Goal: Complete application form

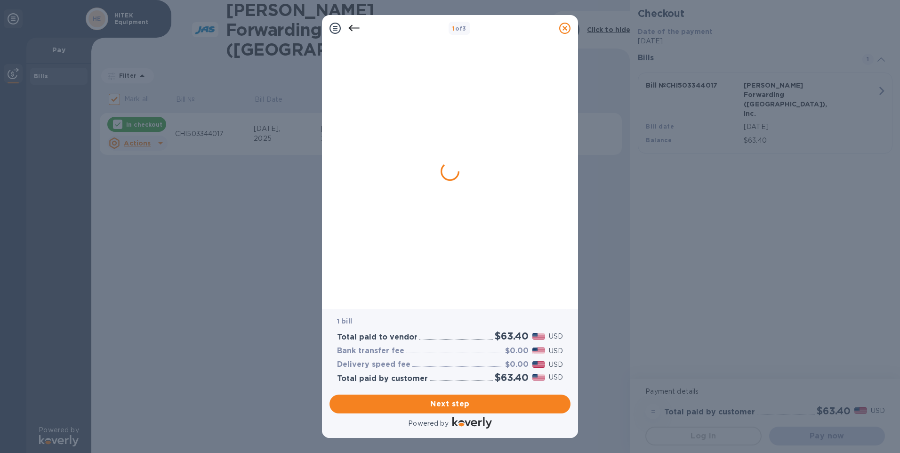
checkbox input "false"
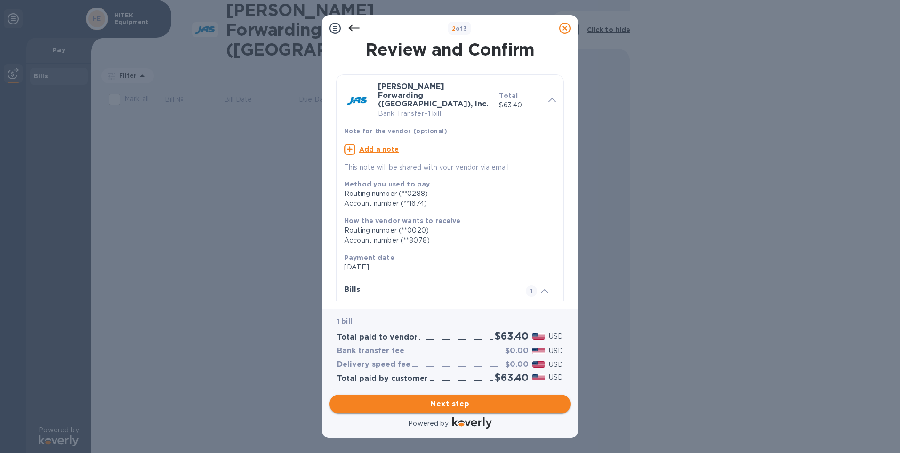
click at [468, 403] on span "Next step" at bounding box center [450, 403] width 226 height 11
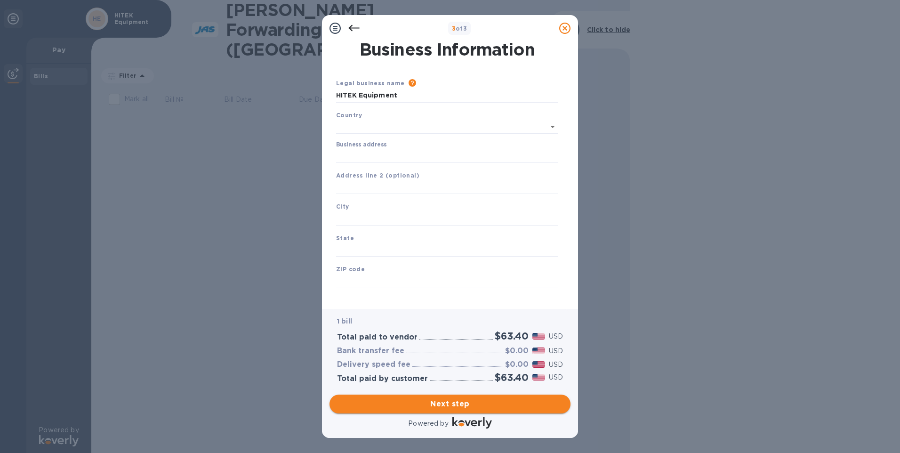
type input "[GEOGRAPHIC_DATA]"
drag, startPoint x: 387, startPoint y: 151, endPoint x: 400, endPoint y: 154, distance: 13.1
click at [387, 150] on input "Business address" at bounding box center [447, 154] width 222 height 14
type input "8920 58th PL."
type input "#700"
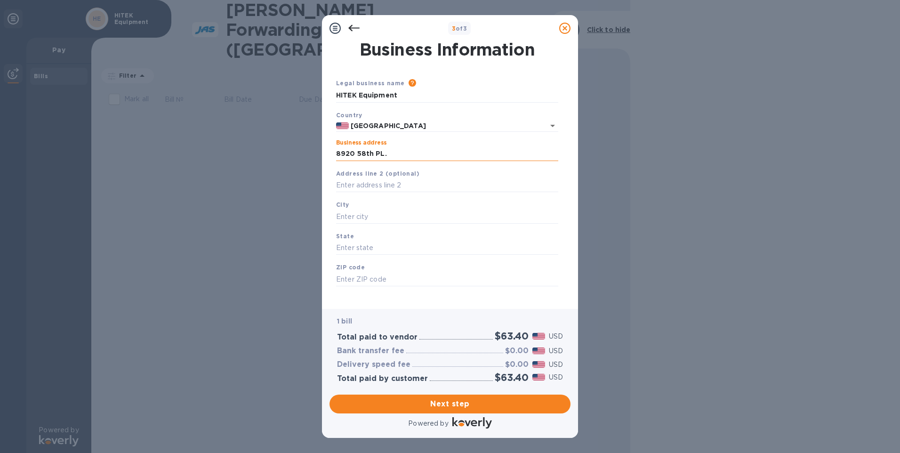
type input "Kenosha"
type input "WI"
type input "53144"
click at [446, 402] on span "Next step" at bounding box center [450, 403] width 226 height 11
drag, startPoint x: 395, startPoint y: 219, endPoint x: 239, endPoint y: 217, distance: 156.3
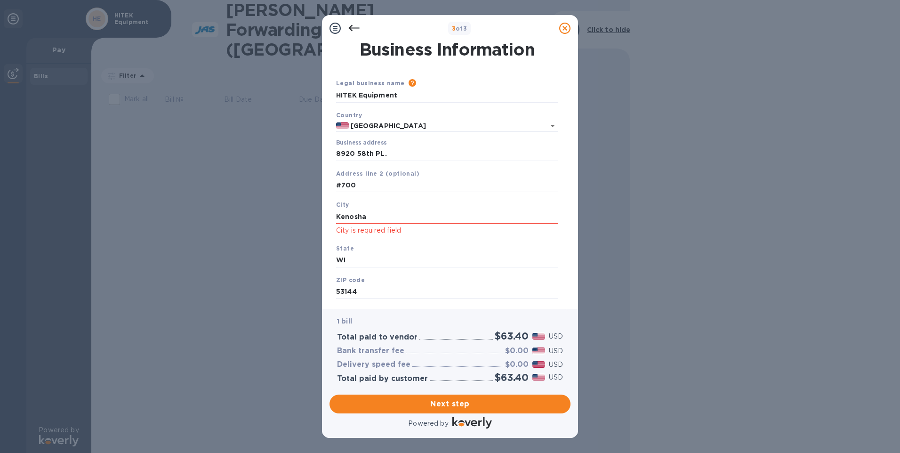
click at [239, 217] on div "3 of 3 Business Information Legal business name Please provide the legal name t…" at bounding box center [450, 226] width 900 height 453
type input "Kenosha"
click at [465, 402] on span "Next step" at bounding box center [450, 403] width 226 height 11
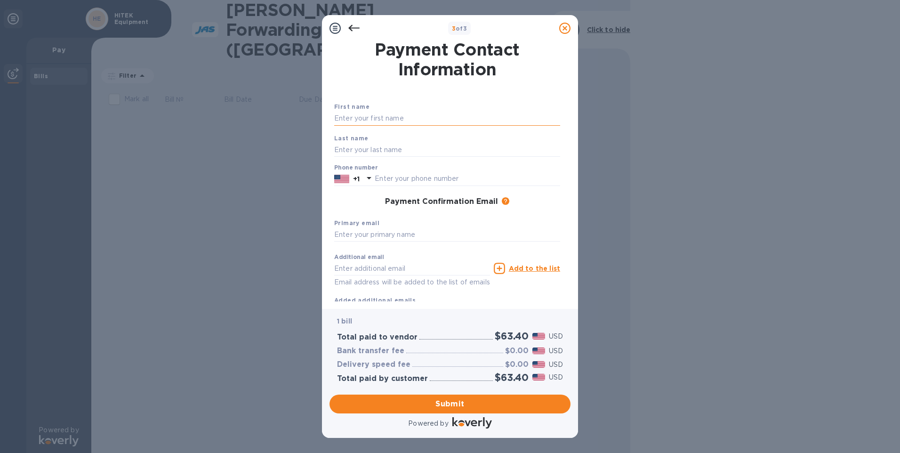
click at [416, 120] on input "text" at bounding box center [447, 119] width 226 height 14
type input "[PERSON_NAME]"
drag, startPoint x: 394, startPoint y: 236, endPoint x: 405, endPoint y: 236, distance: 10.8
click at [394, 236] on input "text" at bounding box center [447, 235] width 226 height 14
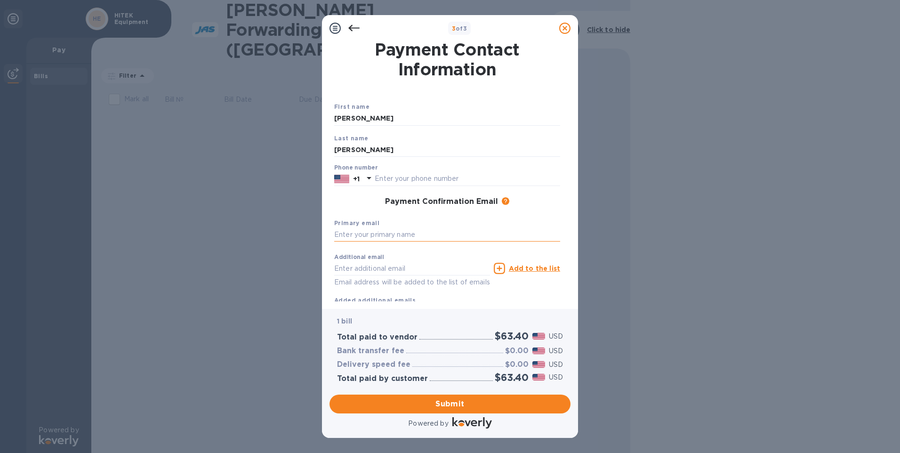
type input "[PERSON_NAME][EMAIL_ADDRESS][DOMAIN_NAME]"
type input "2628421700"
drag, startPoint x: 433, startPoint y: 408, endPoint x: 450, endPoint y: 411, distance: 17.2
click at [433, 408] on span "Submit" at bounding box center [450, 403] width 226 height 11
